Goal: Transaction & Acquisition: Book appointment/travel/reservation

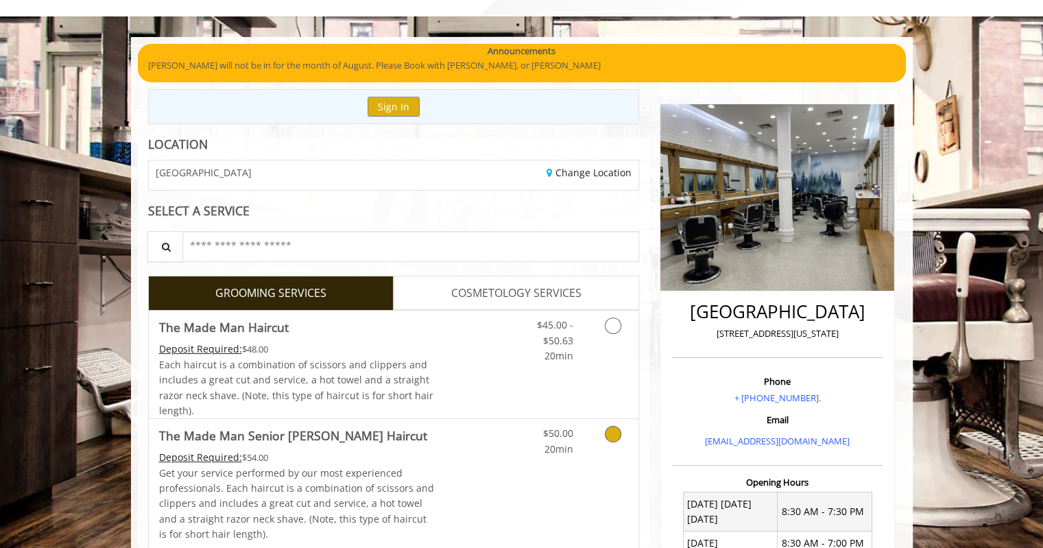
scroll to position [137, 0]
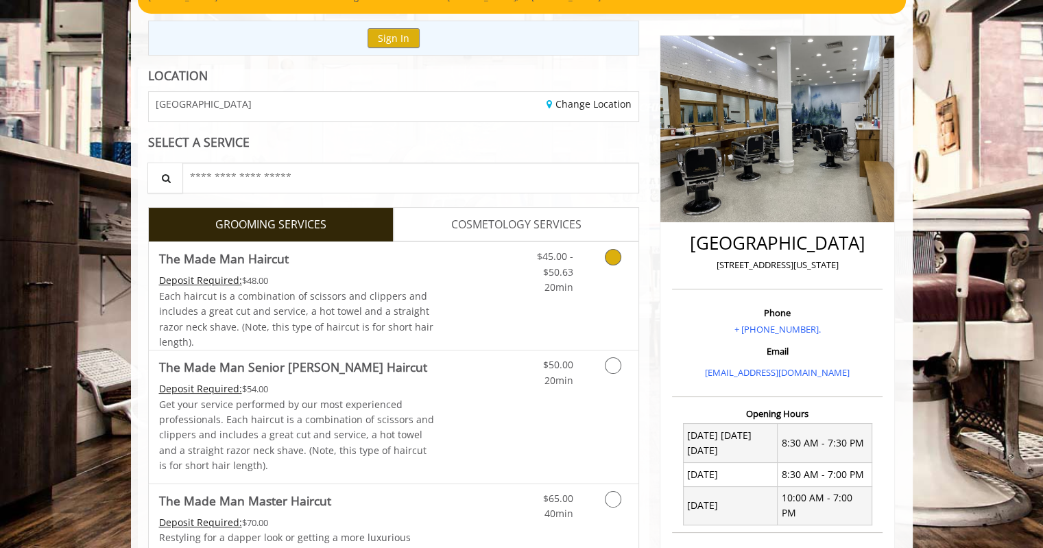
click at [614, 261] on icon "Grooming services" at bounding box center [613, 257] width 16 height 16
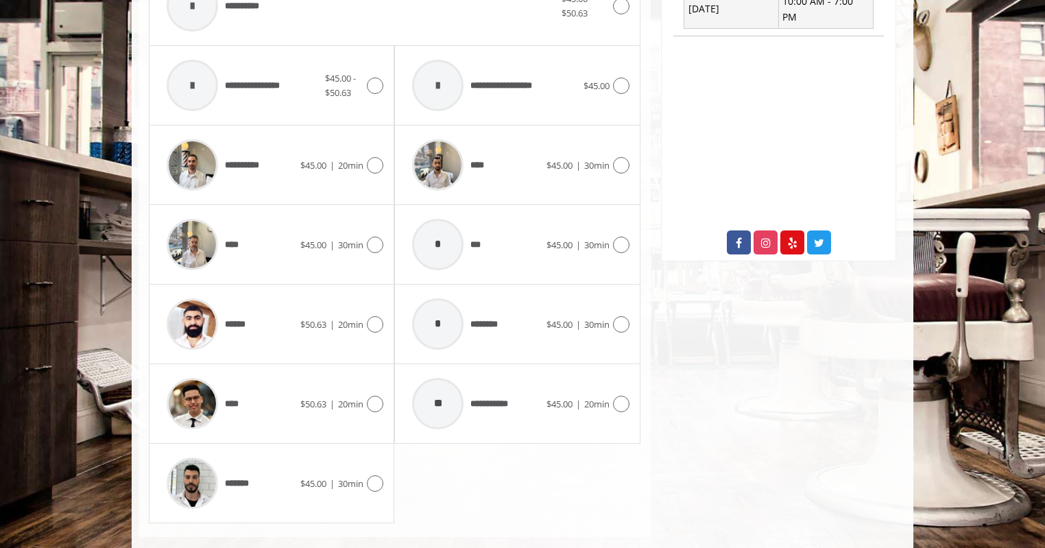
scroll to position [653, 0]
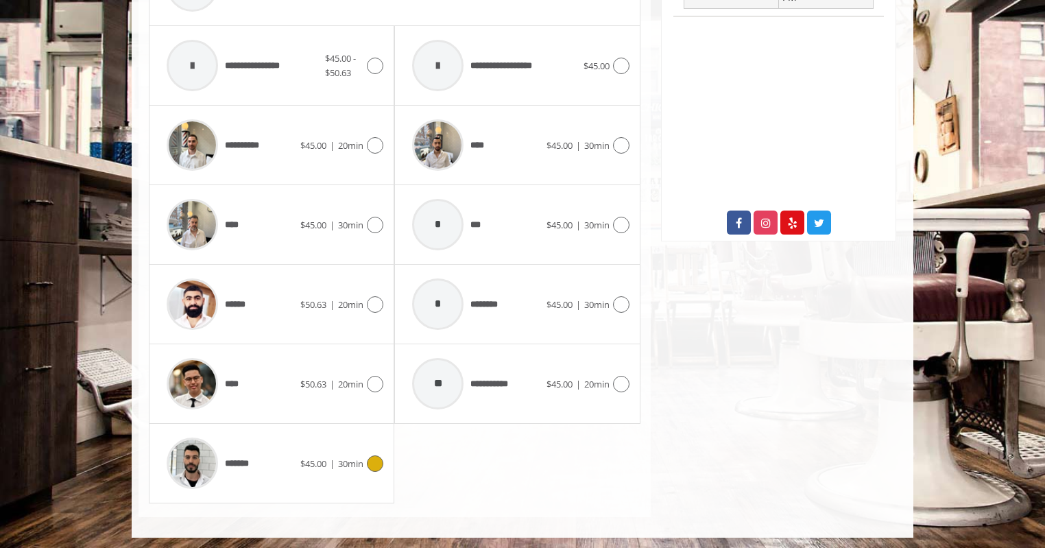
click at [382, 466] on div at bounding box center [373, 463] width 20 height 16
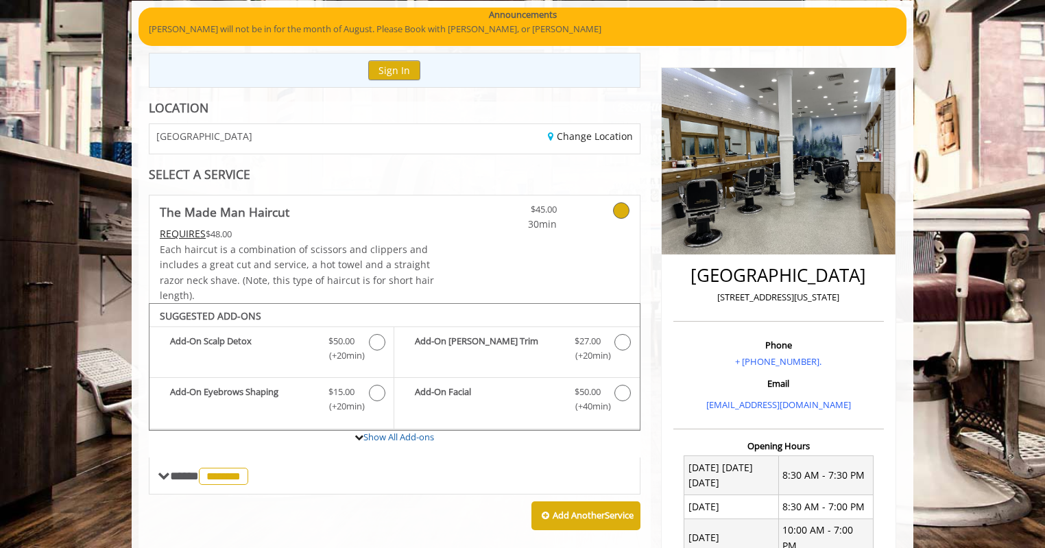
scroll to position [58, 0]
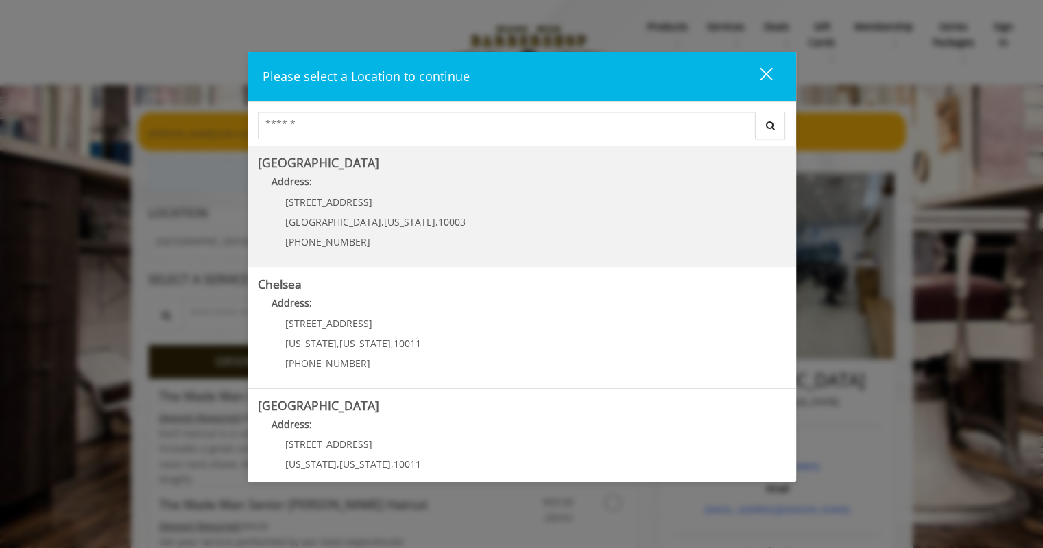
click at [266, 147] on div "[GEOGRAPHIC_DATA] Address: [STREET_ADDRESS][US_STATE] (212) 598-1840" at bounding box center [521, 206] width 548 height 121
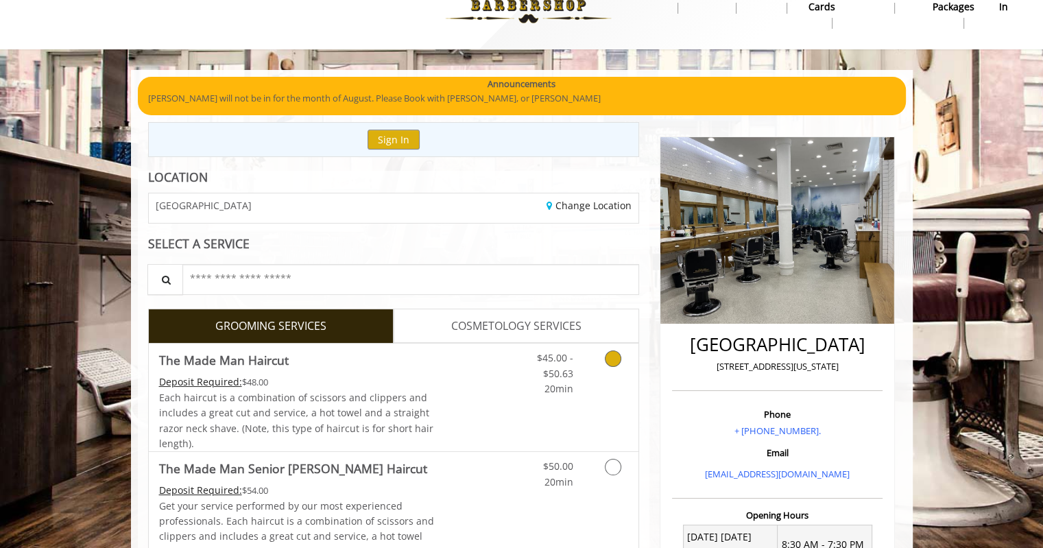
scroll to position [69, 0]
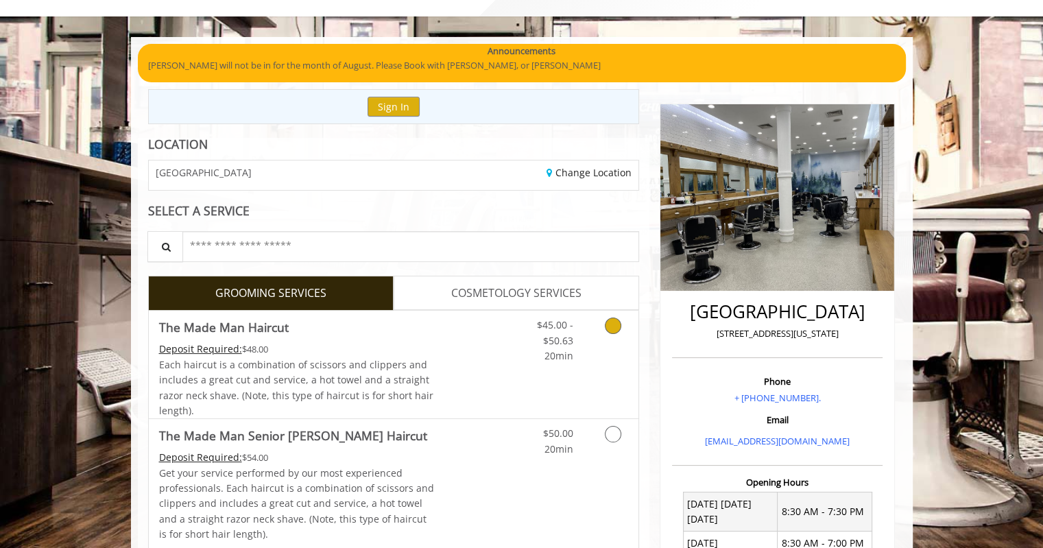
click at [614, 326] on icon "Grooming services" at bounding box center [613, 325] width 16 height 16
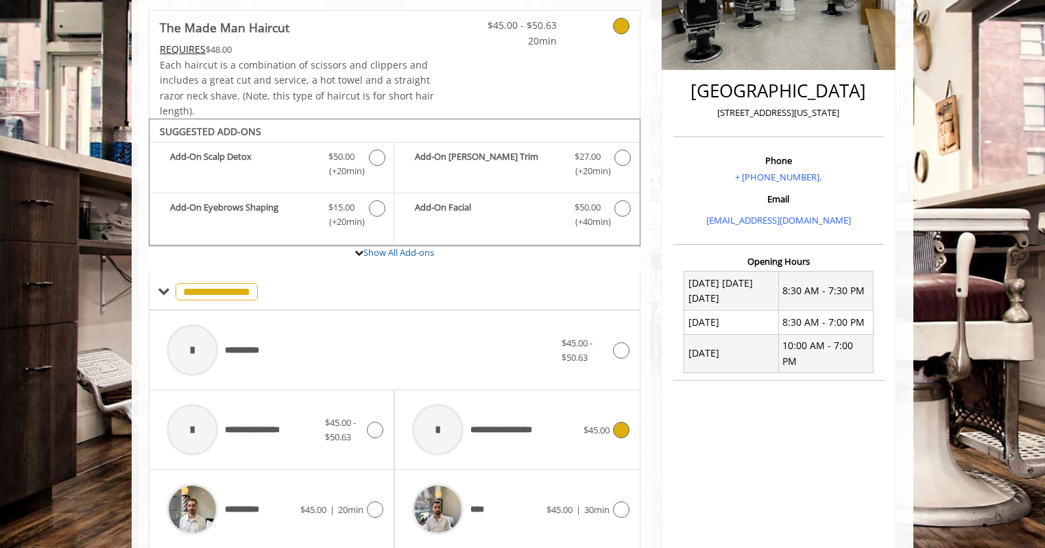
scroll to position [407, 0]
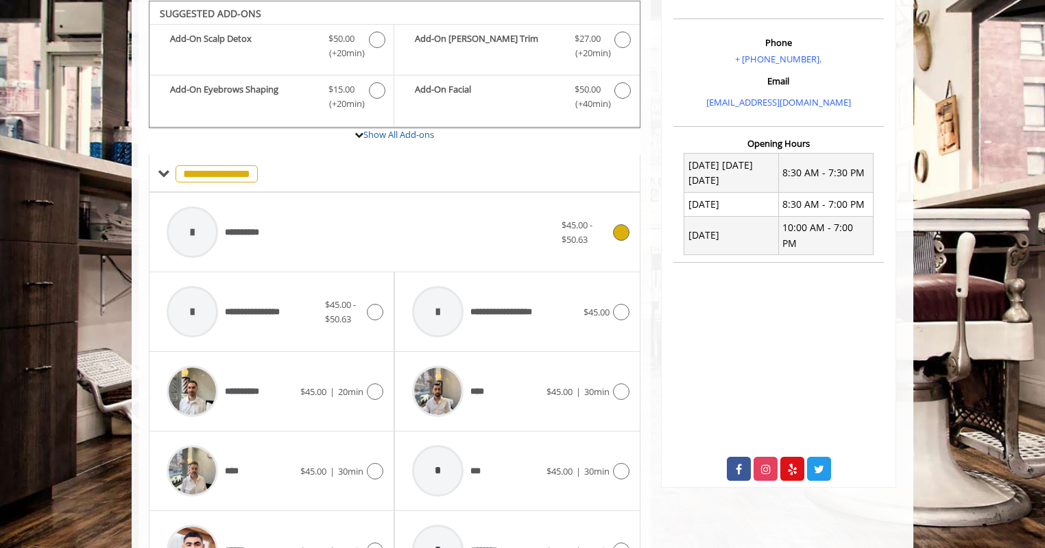
click at [620, 224] on icon at bounding box center [621, 232] width 16 height 16
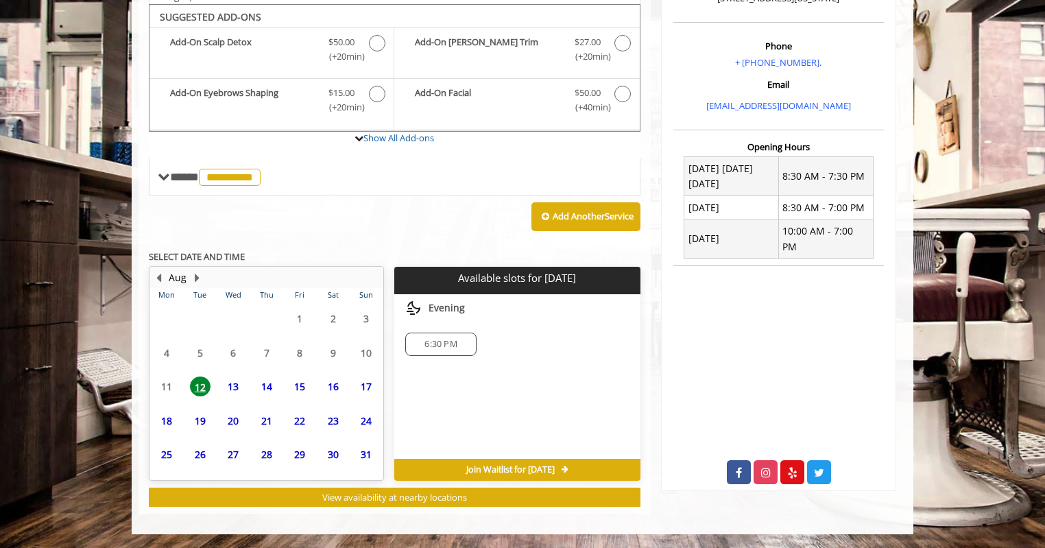
scroll to position [401, 0]
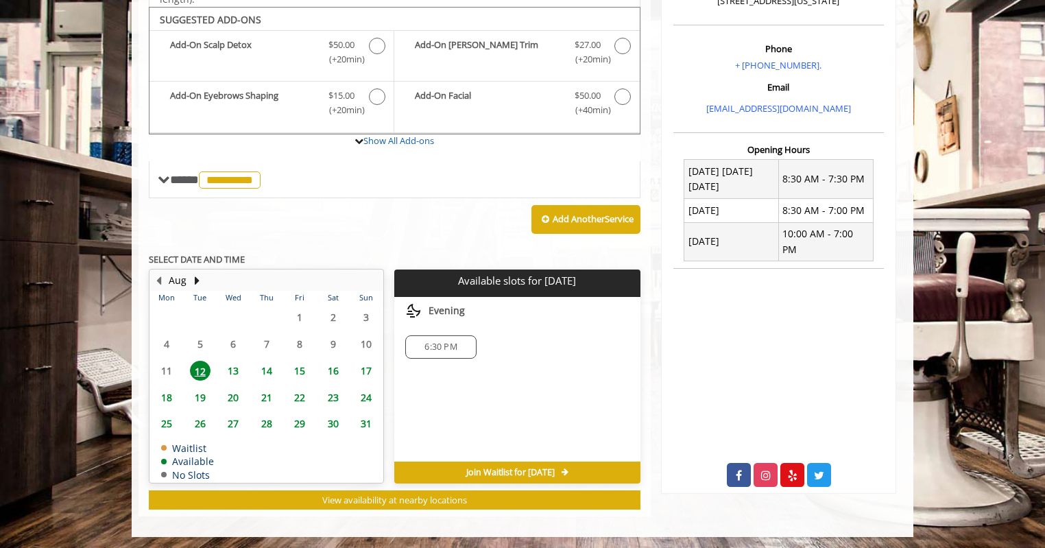
click at [88, 382] on body "**********" at bounding box center [522, 121] width 1045 height 832
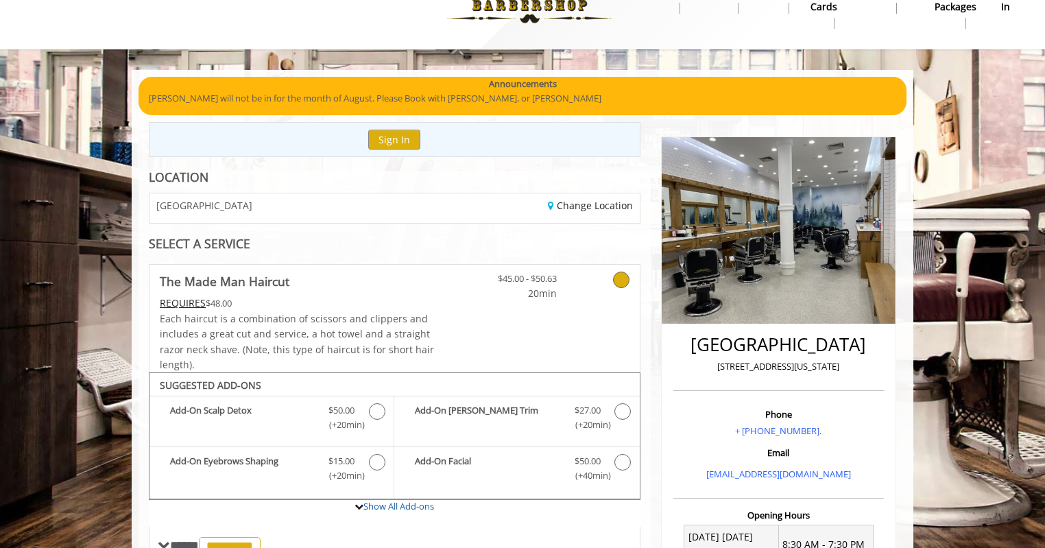
scroll to position [69, 0]
